Goal: Task Accomplishment & Management: Manage account settings

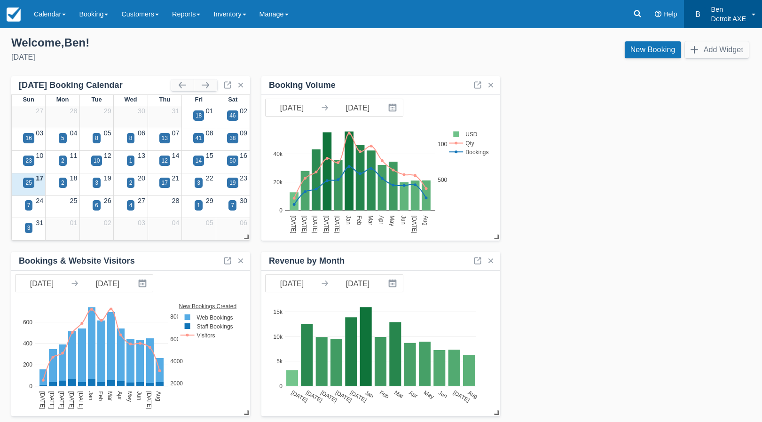
click at [751, 9] on link "B Ben Detroit AXE" at bounding box center [723, 14] width 78 height 28
click at [295, 16] on link "Manage" at bounding box center [274, 14] width 42 height 28
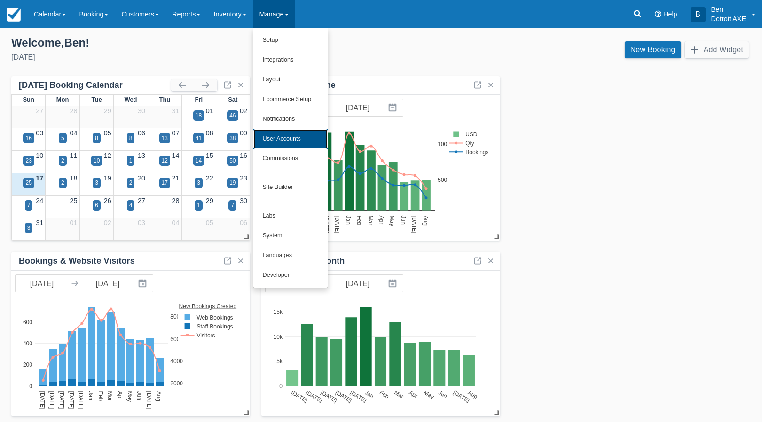
click at [298, 134] on link "User Accounts" at bounding box center [290, 139] width 74 height 20
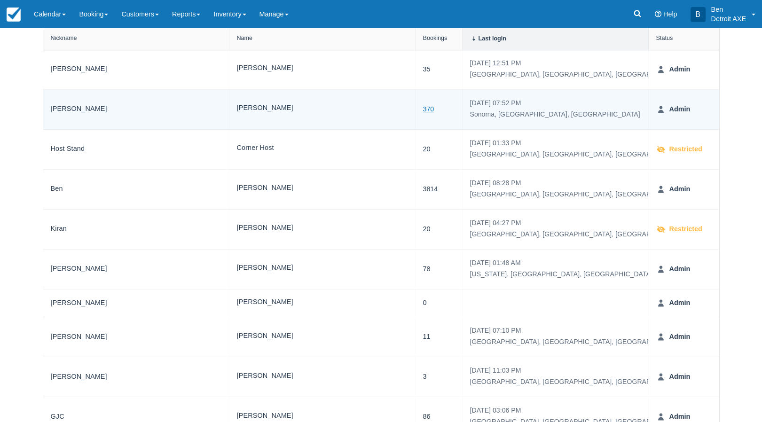
scroll to position [184, 0]
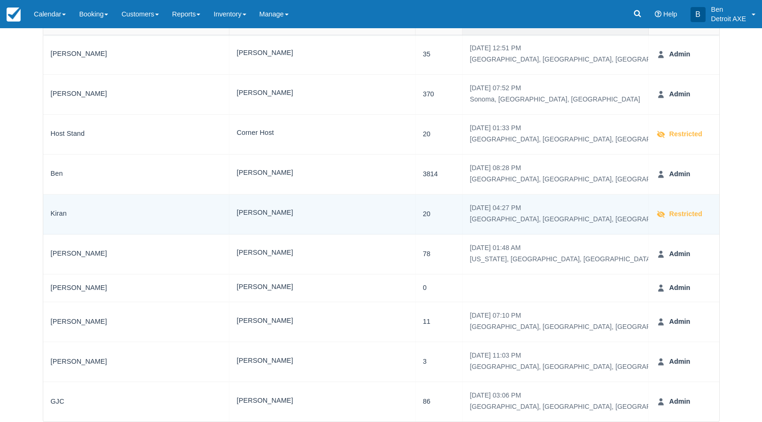
click at [683, 214] on strong "Restricted" at bounding box center [684, 214] width 37 height 10
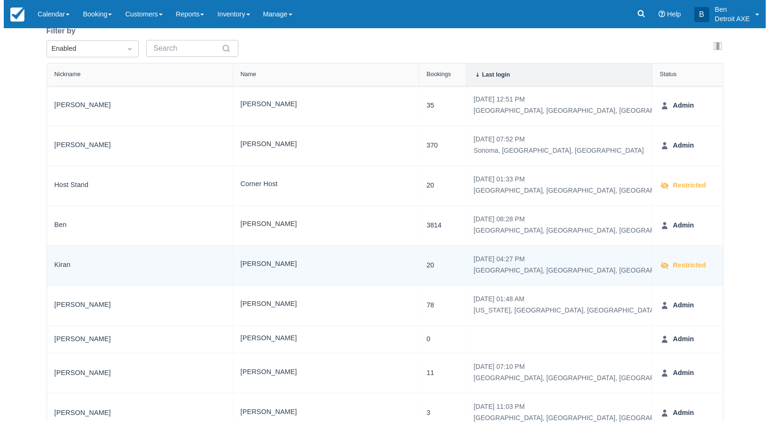
scroll to position [90, 0]
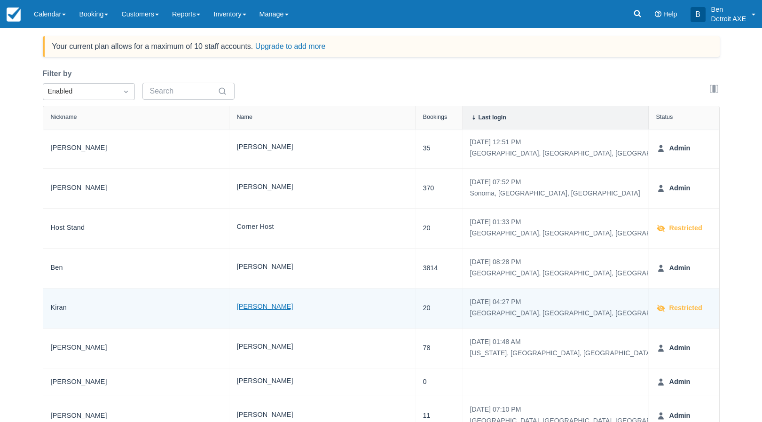
click at [257, 307] on link "Kiran Riley" at bounding box center [265, 307] width 56 height 11
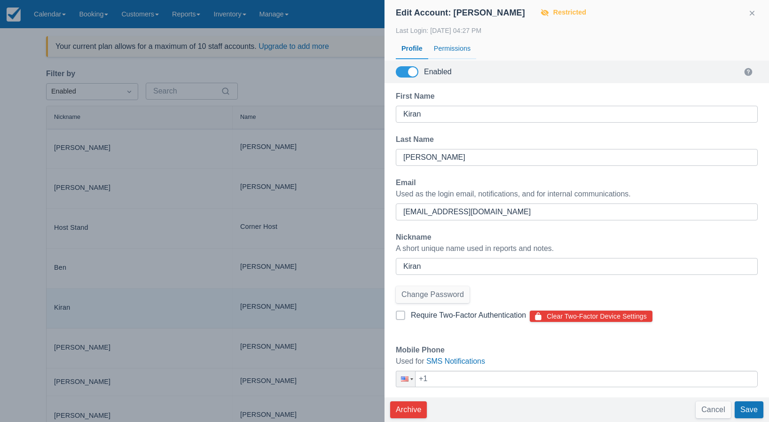
click at [457, 42] on div "Permissions" at bounding box center [452, 49] width 48 height 22
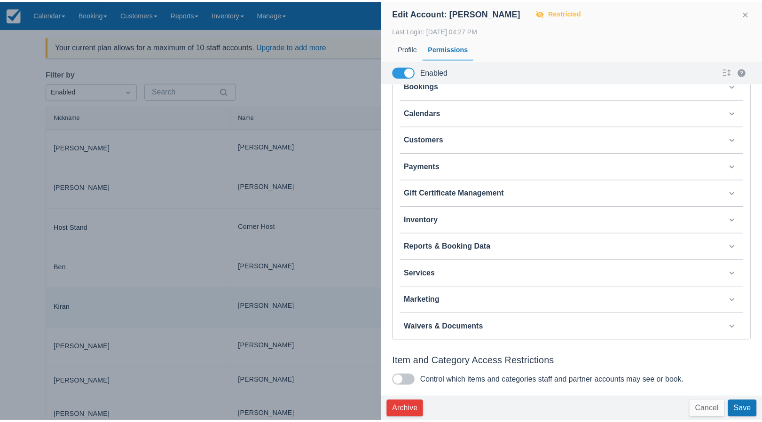
scroll to position [0, 0]
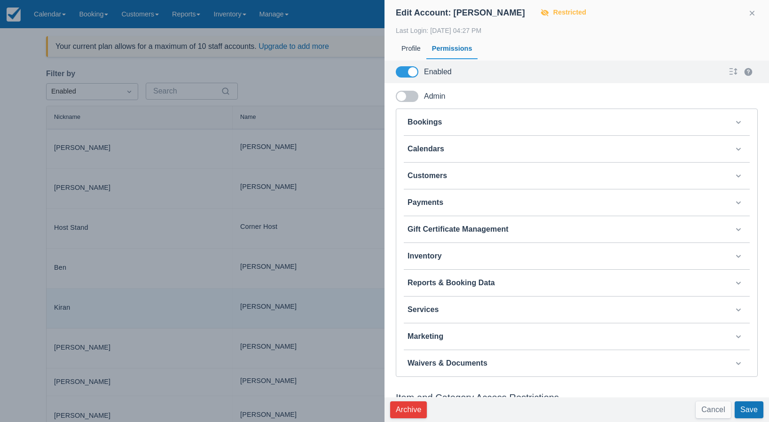
click at [414, 96] on span at bounding box center [407, 96] width 23 height 11
click at [0, 0] on input "Admin" at bounding box center [0, 0] width 0 height 0
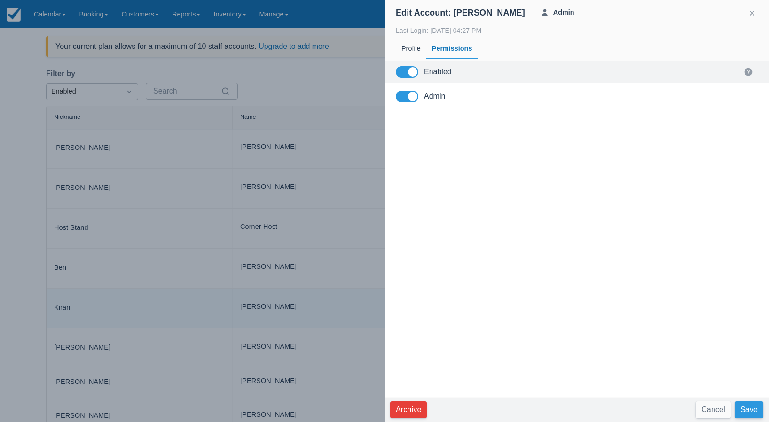
click at [745, 406] on button "Save" at bounding box center [749, 410] width 29 height 17
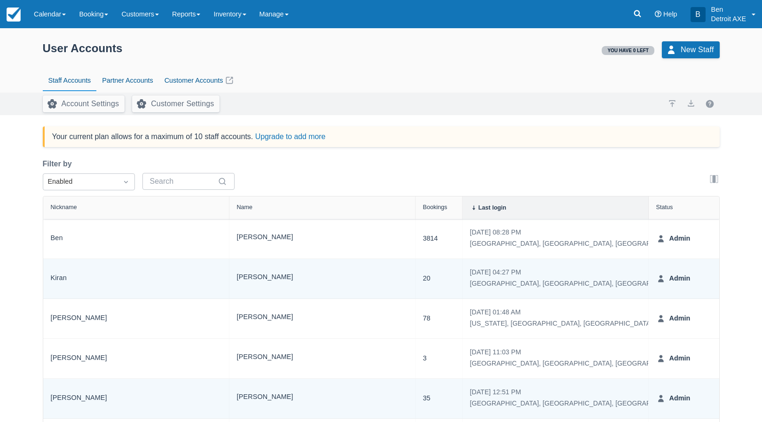
scroll to position [184, 0]
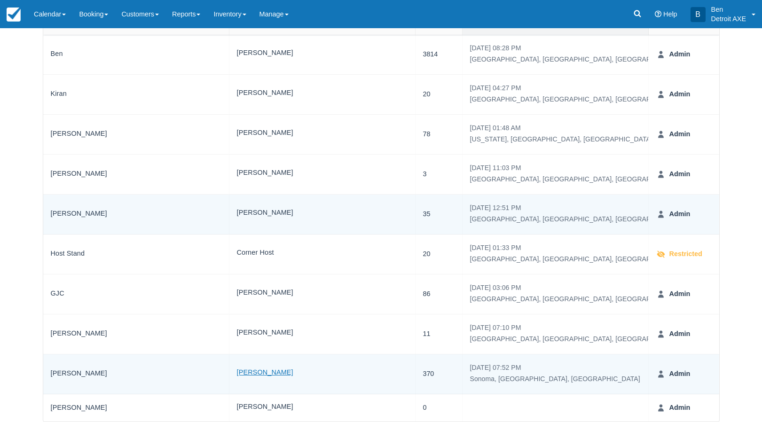
click at [258, 373] on link "Shannon McConnell" at bounding box center [265, 373] width 56 height 11
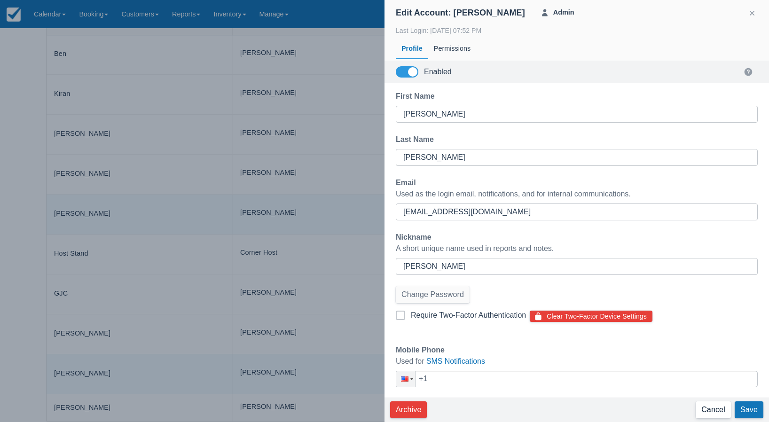
click at [712, 412] on button "Cancel" at bounding box center [713, 410] width 35 height 17
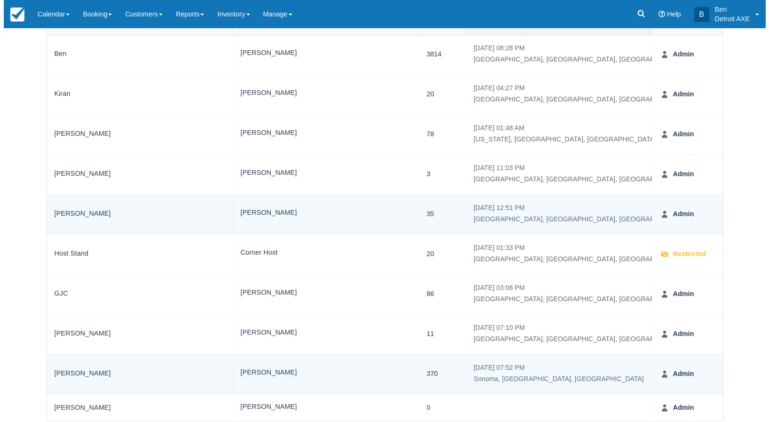
scroll to position [137, 0]
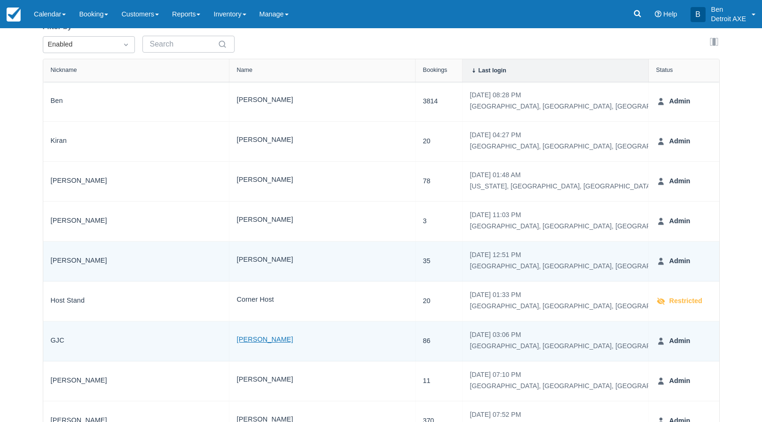
click at [270, 341] on link "George Johnson" at bounding box center [265, 340] width 56 height 11
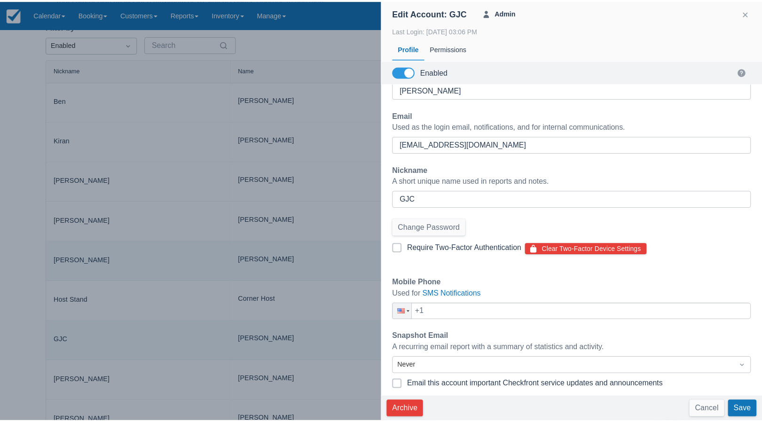
scroll to position [0, 0]
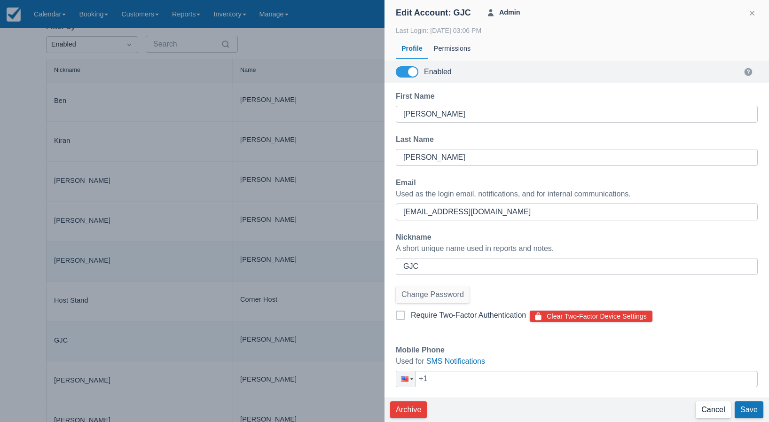
click at [708, 407] on button "Cancel" at bounding box center [713, 410] width 35 height 17
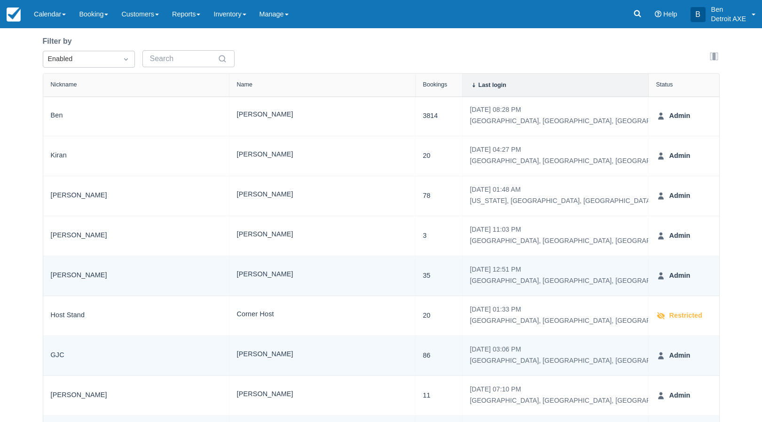
scroll to position [184, 0]
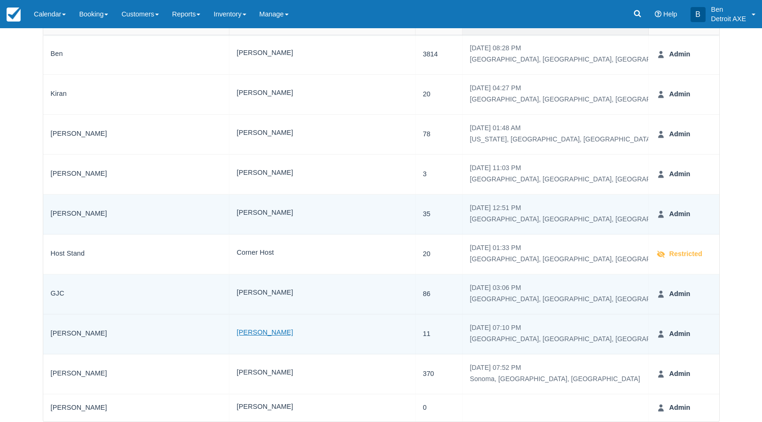
click at [253, 331] on link "Richard Jewell" at bounding box center [265, 333] width 56 height 11
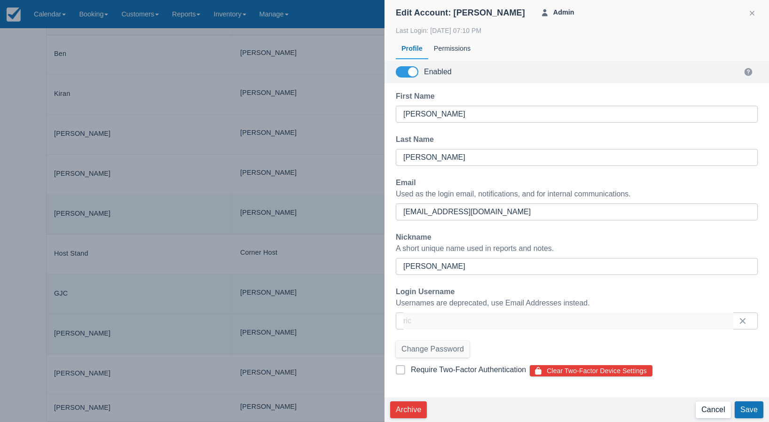
click at [702, 410] on button "Cancel" at bounding box center [713, 410] width 35 height 17
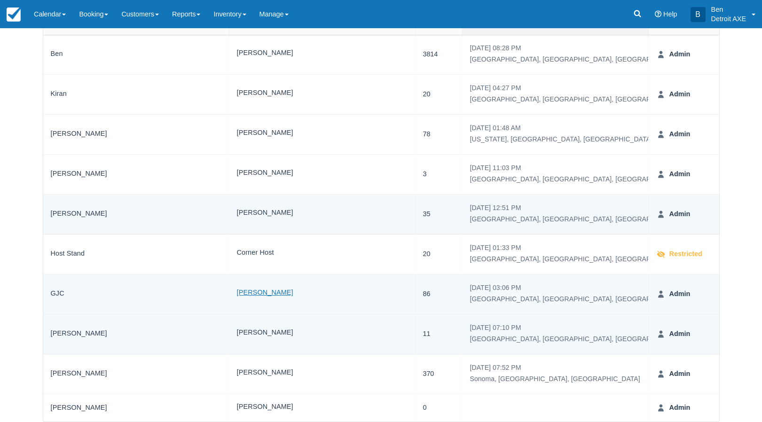
click at [258, 295] on link "George Johnson" at bounding box center [265, 293] width 56 height 11
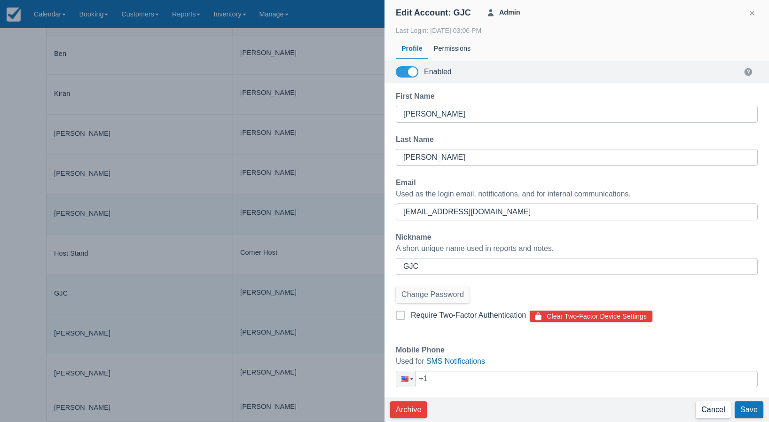
click at [704, 408] on button "Cancel" at bounding box center [713, 410] width 35 height 17
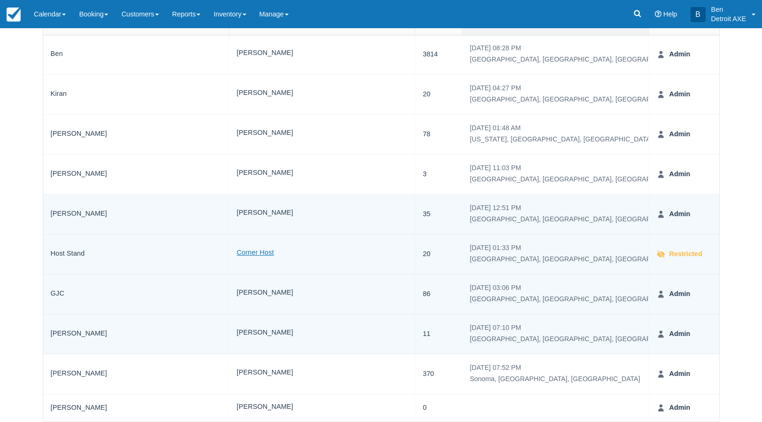
click at [250, 251] on link "Corner Host" at bounding box center [255, 253] width 37 height 11
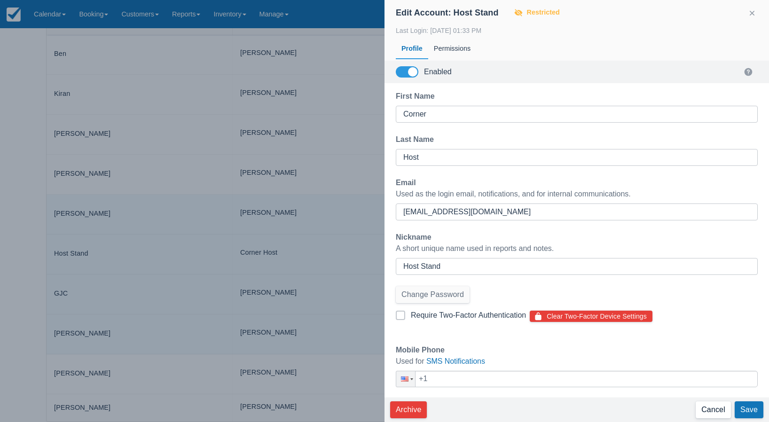
click at [712, 407] on button "Cancel" at bounding box center [713, 410] width 35 height 17
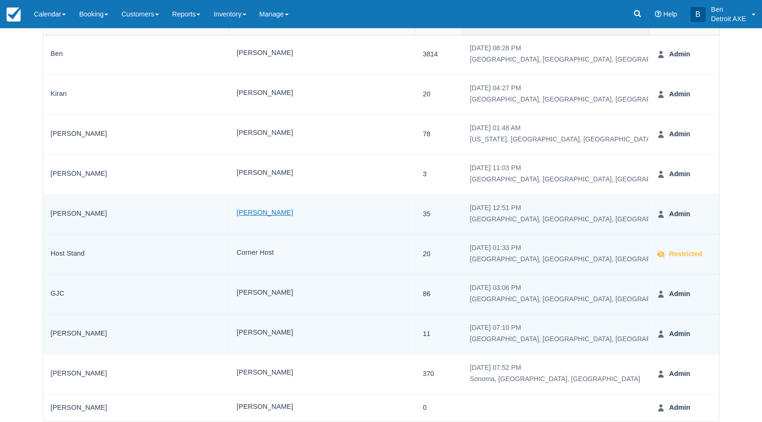
click at [260, 213] on link "Kristyn Carpen" at bounding box center [265, 213] width 56 height 11
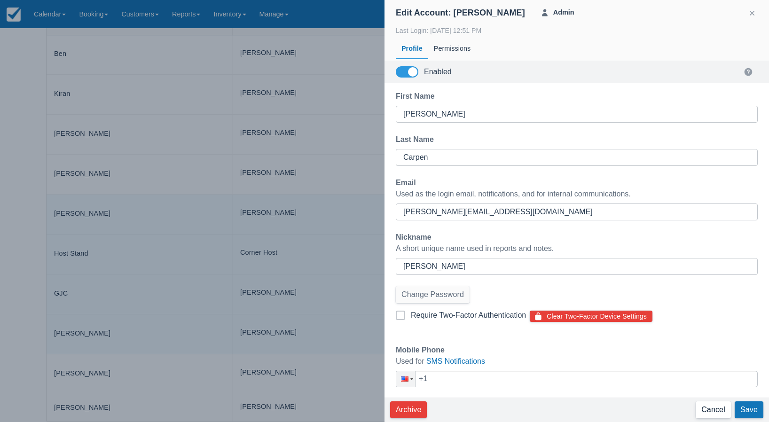
click at [704, 407] on button "Cancel" at bounding box center [713, 410] width 35 height 17
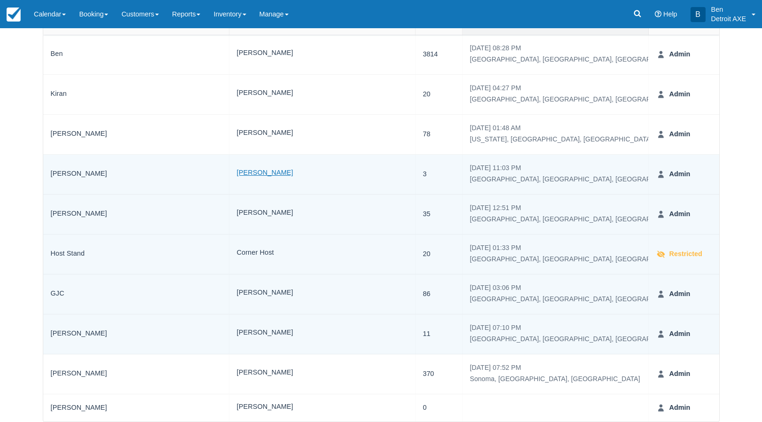
click at [269, 171] on link "Jeff Yateman" at bounding box center [265, 173] width 56 height 11
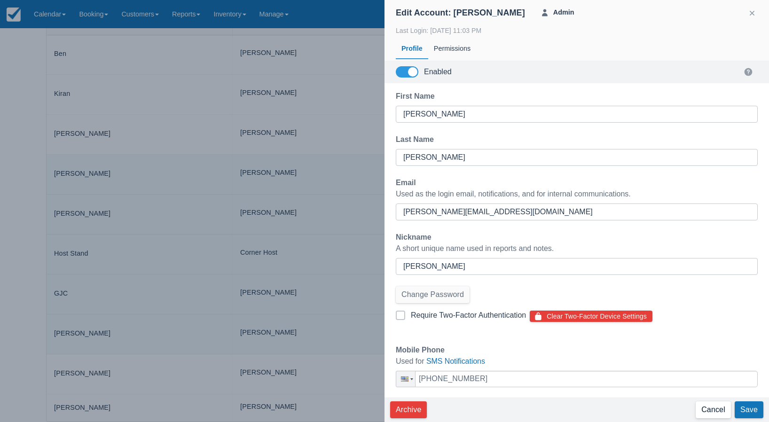
click at [717, 412] on button "Cancel" at bounding box center [713, 410] width 35 height 17
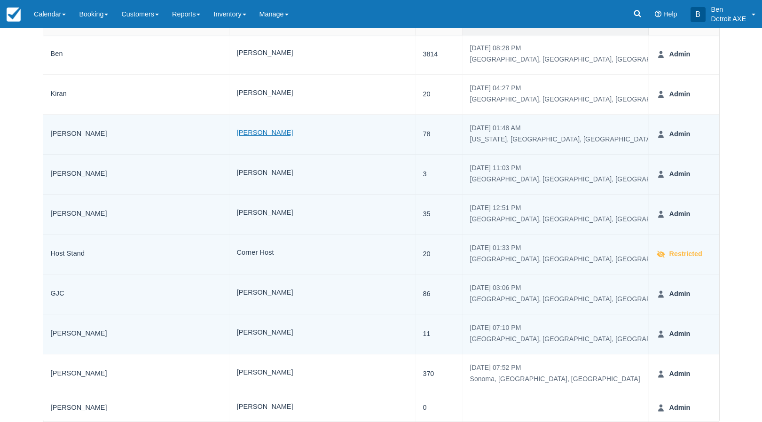
click at [275, 131] on link "Marissa McConnell" at bounding box center [265, 133] width 56 height 11
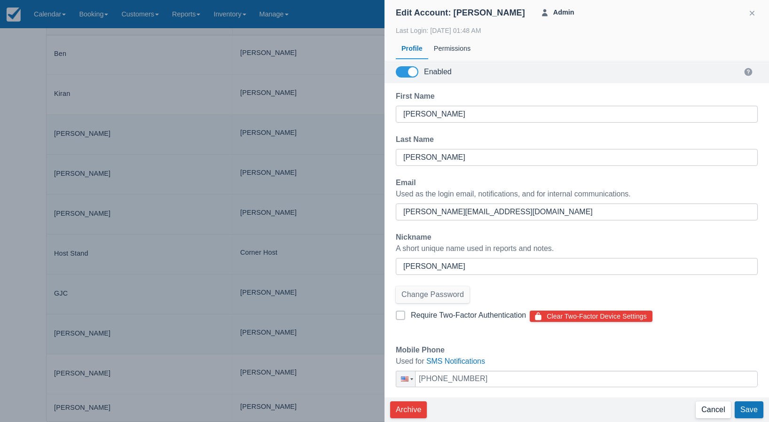
click at [713, 414] on button "Cancel" at bounding box center [713, 410] width 35 height 17
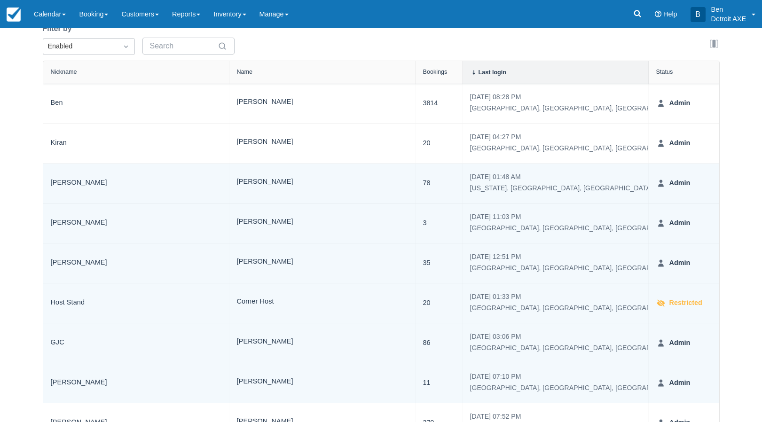
scroll to position [43, 0]
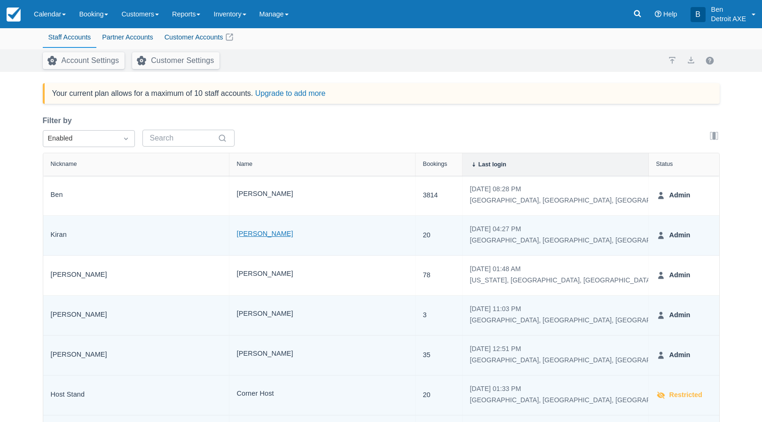
click at [261, 235] on link "Kiran Riley" at bounding box center [265, 234] width 56 height 11
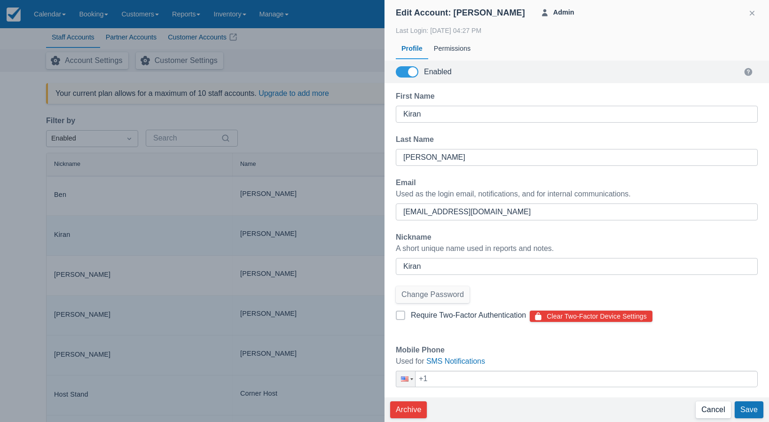
click at [712, 413] on button "Cancel" at bounding box center [713, 410] width 35 height 17
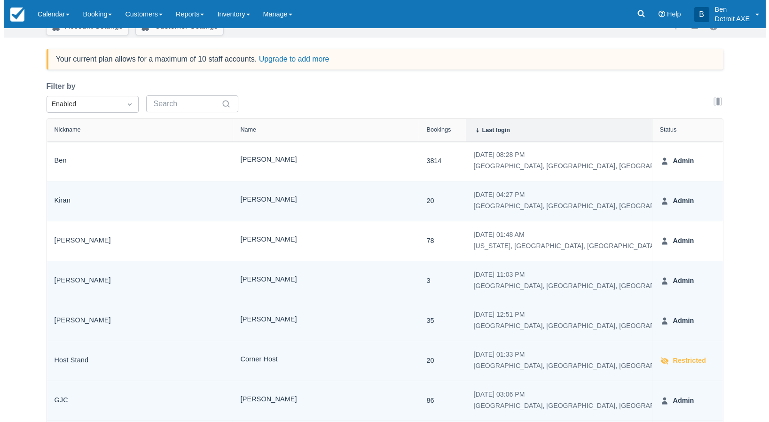
scroll to position [94, 0]
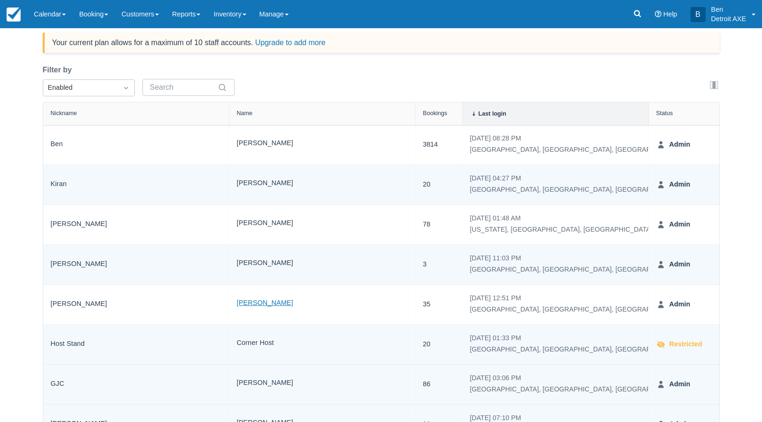
click at [259, 301] on link "Kristyn Carpen" at bounding box center [265, 303] width 56 height 11
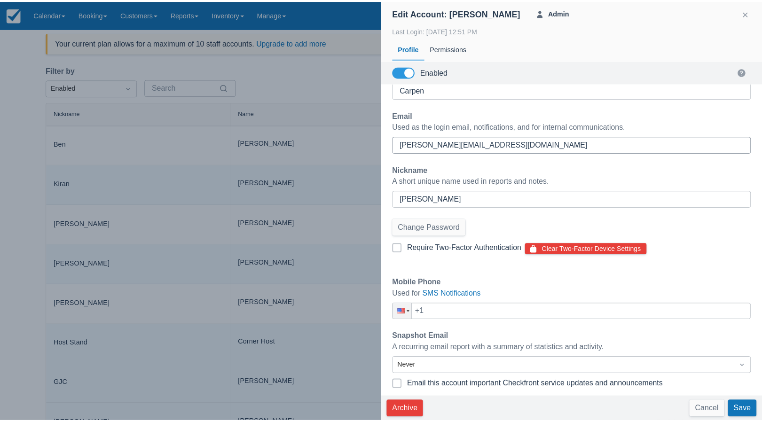
scroll to position [0, 0]
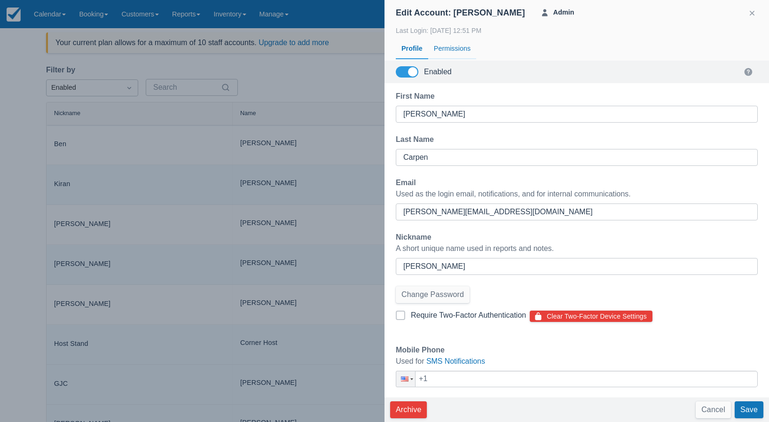
click at [450, 50] on div "Permissions" at bounding box center [452, 49] width 48 height 22
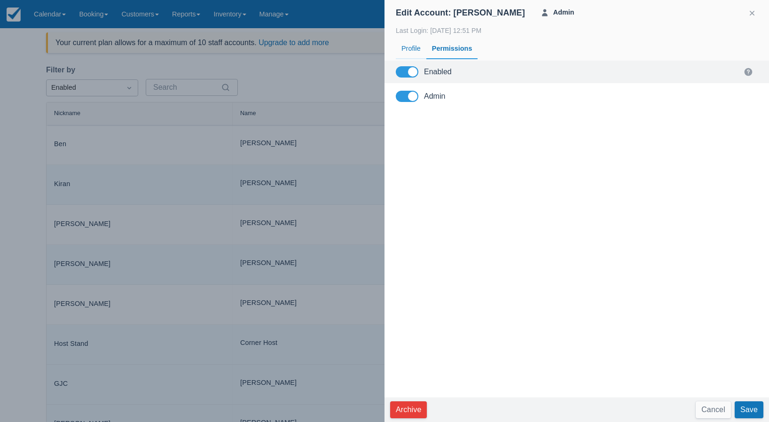
click at [409, 49] on div "Profile" at bounding box center [411, 49] width 31 height 22
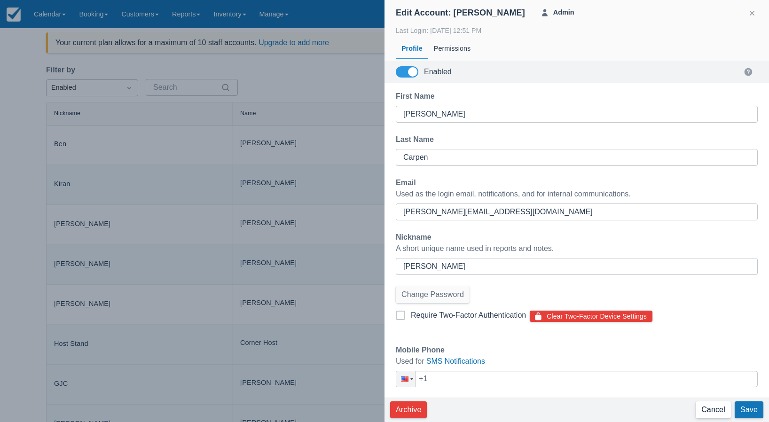
click at [715, 408] on button "Cancel" at bounding box center [713, 410] width 35 height 17
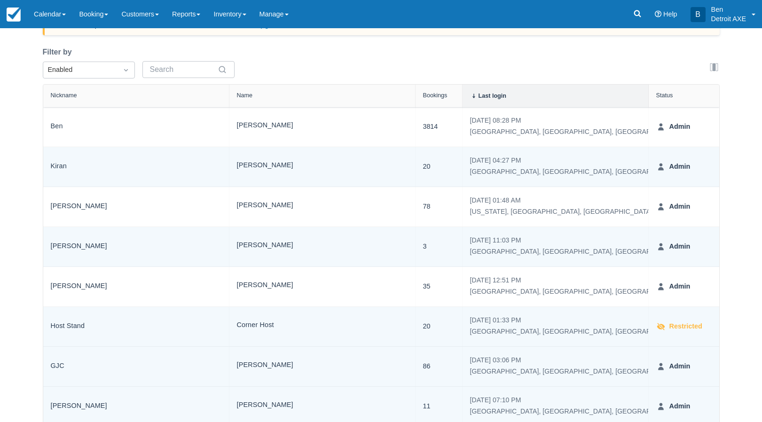
scroll to position [141, 0]
